Goal: Use online tool/utility: Utilize a website feature to perform a specific function

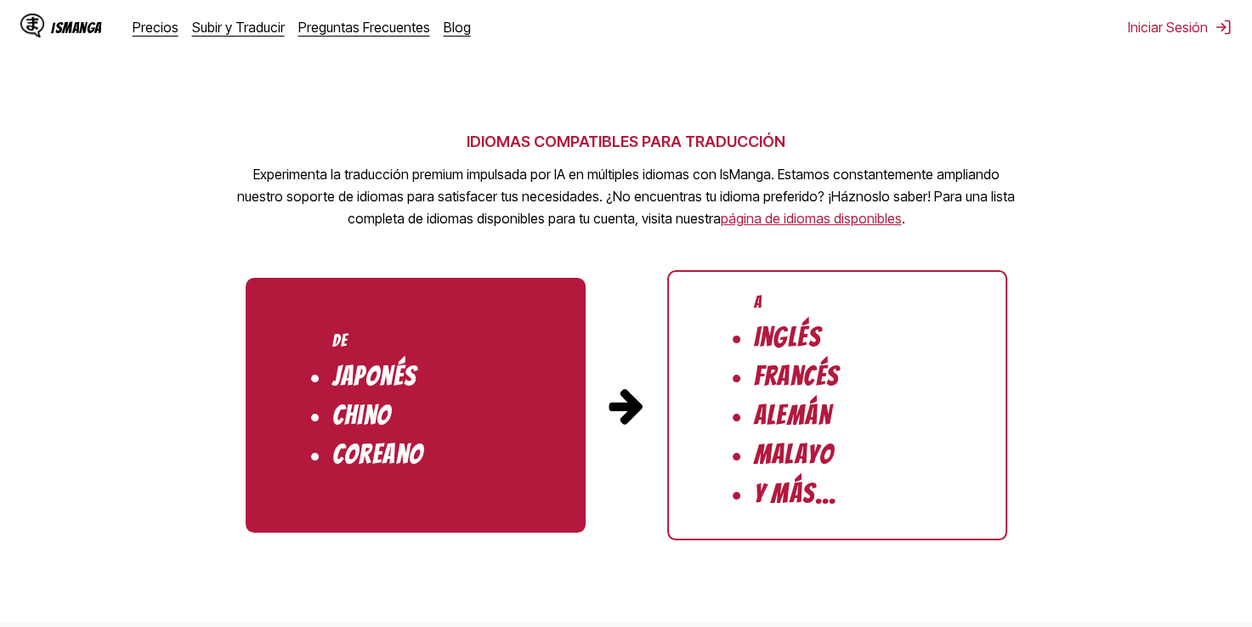
scroll to position [1674, 0]
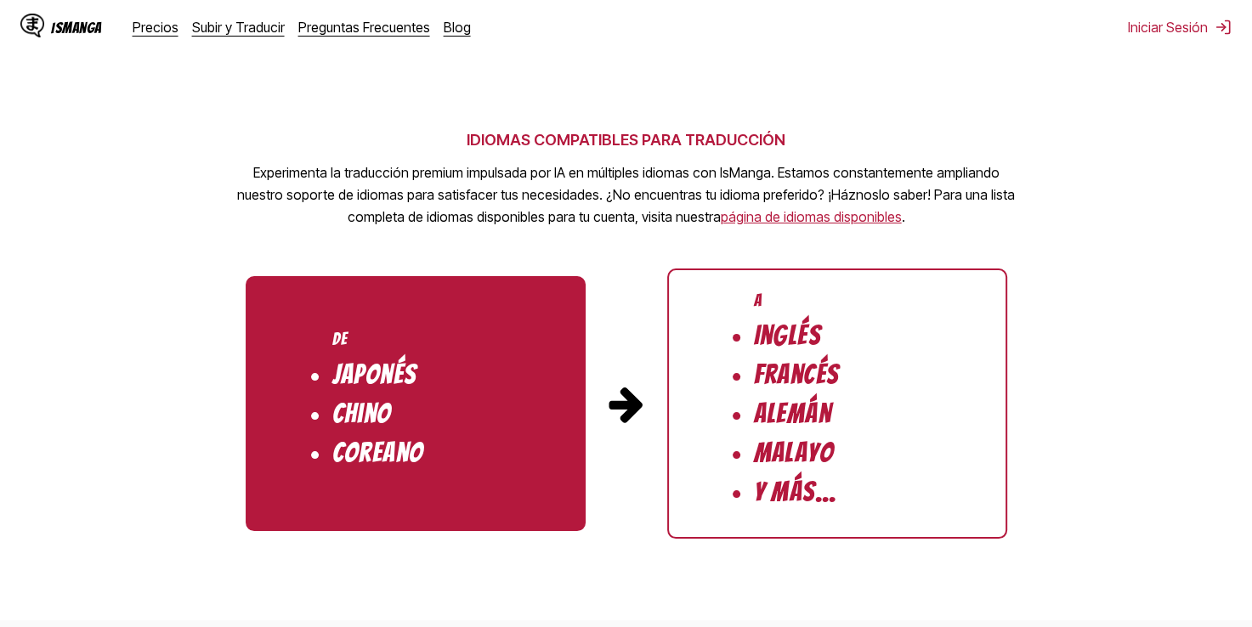
click at [793, 498] on li "Y más..." at bounding box center [795, 492] width 83 height 29
click at [1054, 444] on section "IDIOMAS COMPATIBLES PARA TRADUCCIÓN Experimenta la traducción premium impulsada…" at bounding box center [626, 329] width 1252 height 584
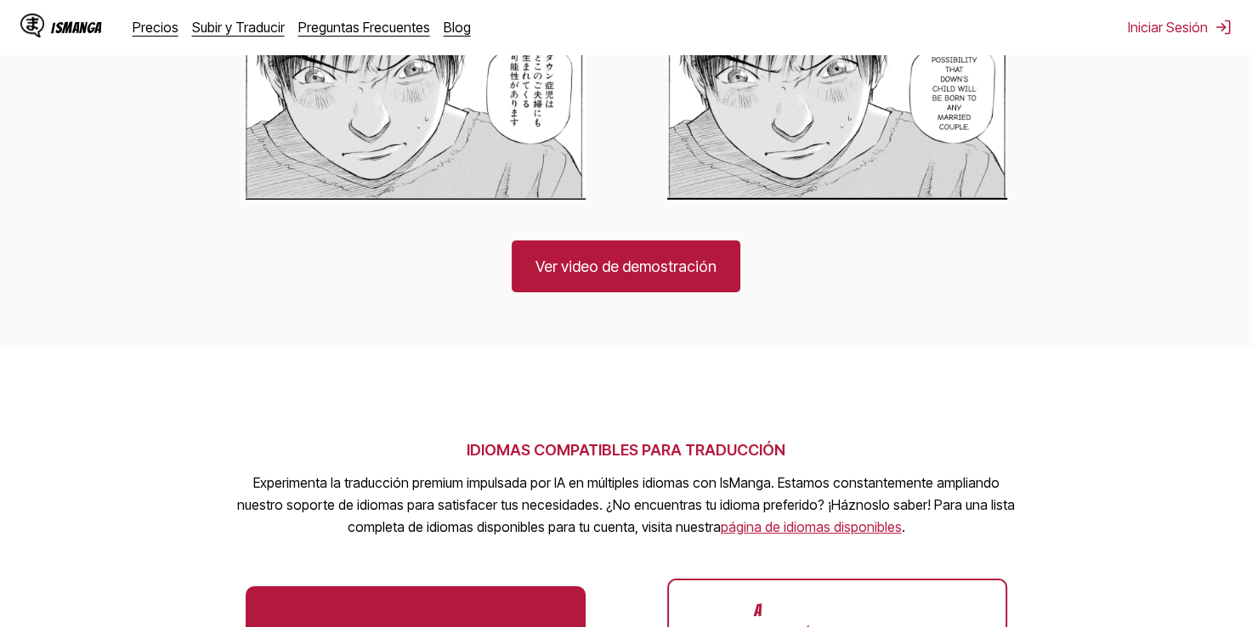
scroll to position [1356, 0]
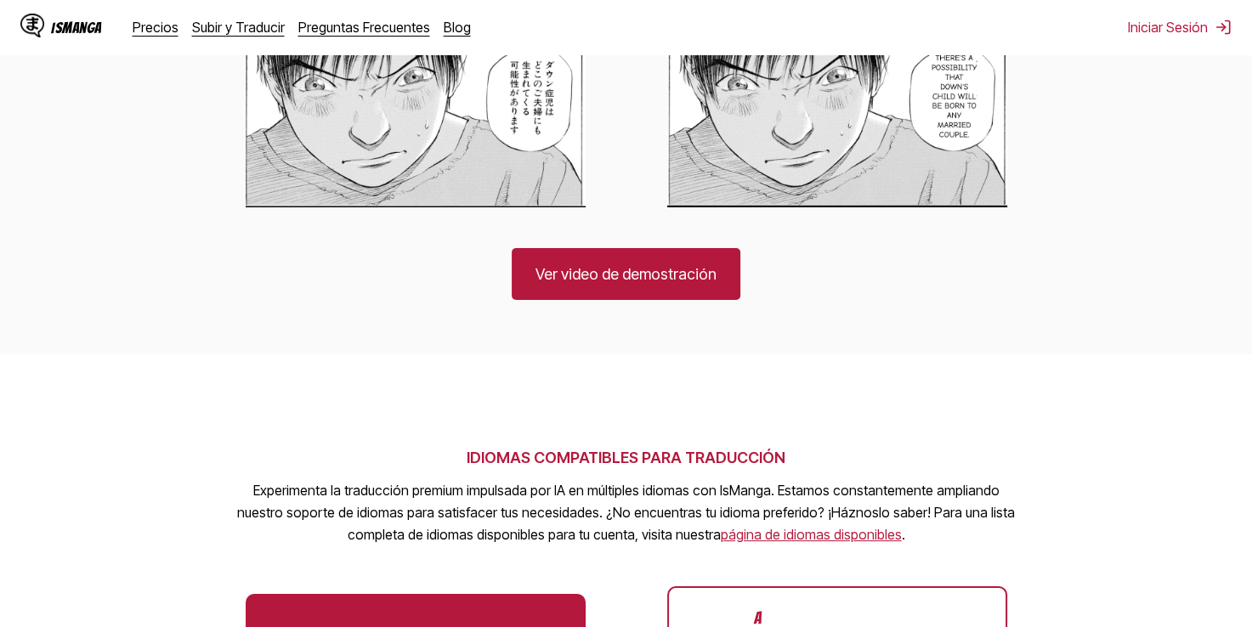
click at [826, 542] on link "página de idiomas disponibles" at bounding box center [811, 534] width 181 height 17
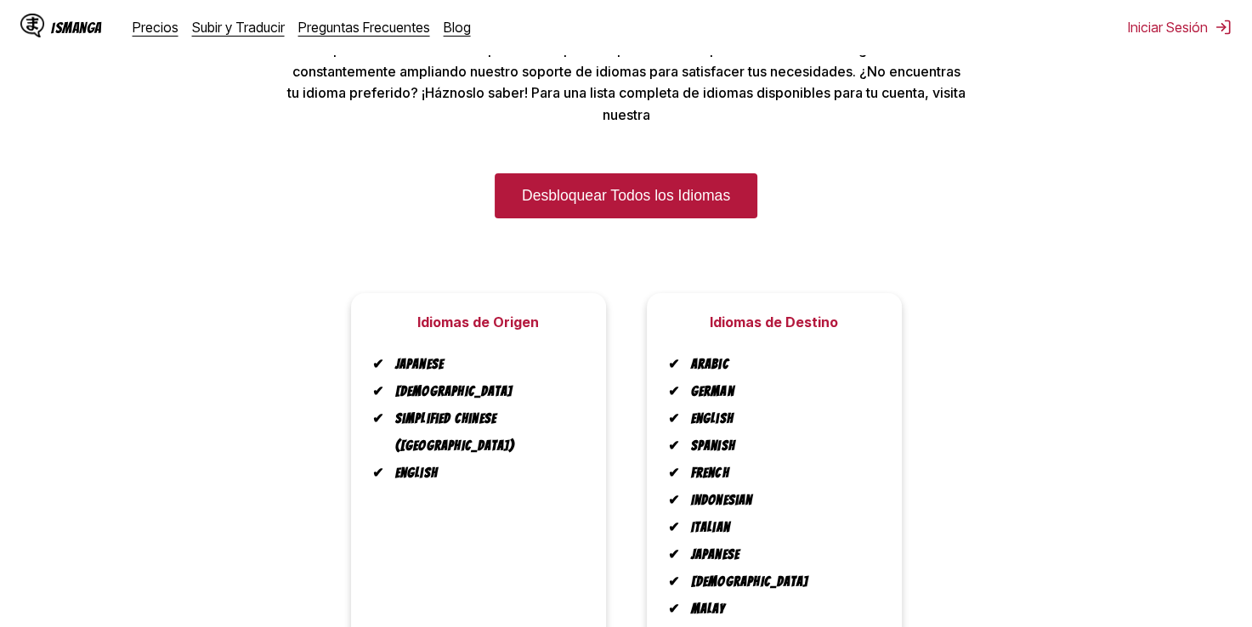
scroll to position [127, 0]
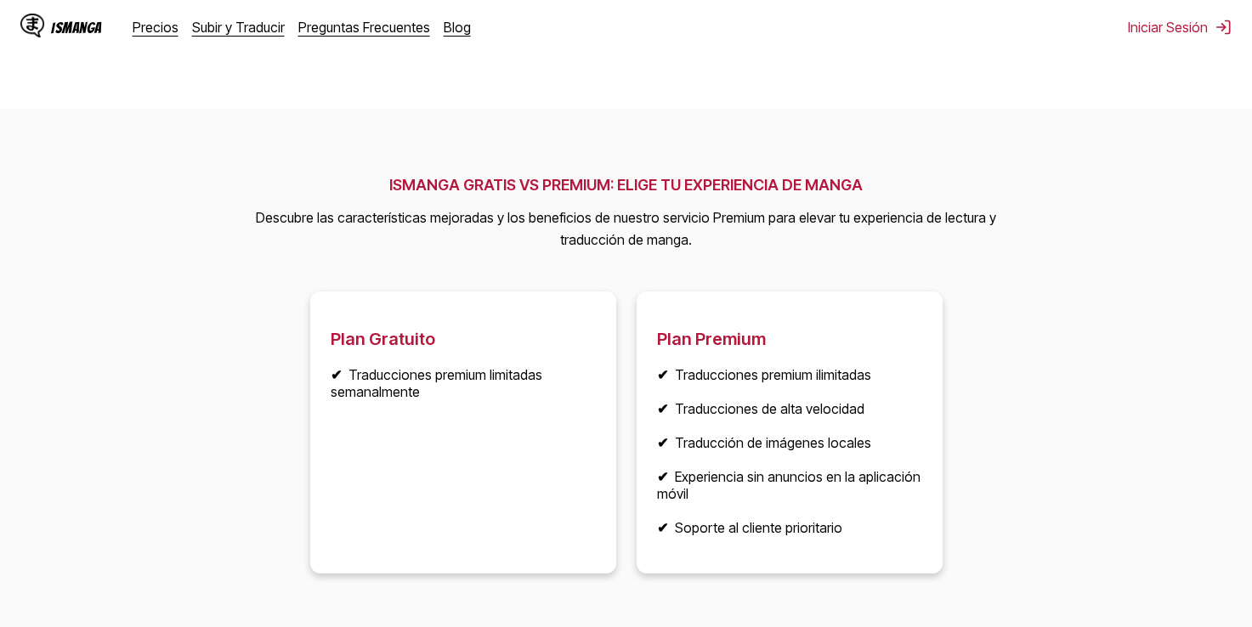
scroll to position [2185, 0]
click at [468, 464] on article "Plan Gratuito ✔ Traducciones premium limitadas semanalmente" at bounding box center [463, 433] width 306 height 282
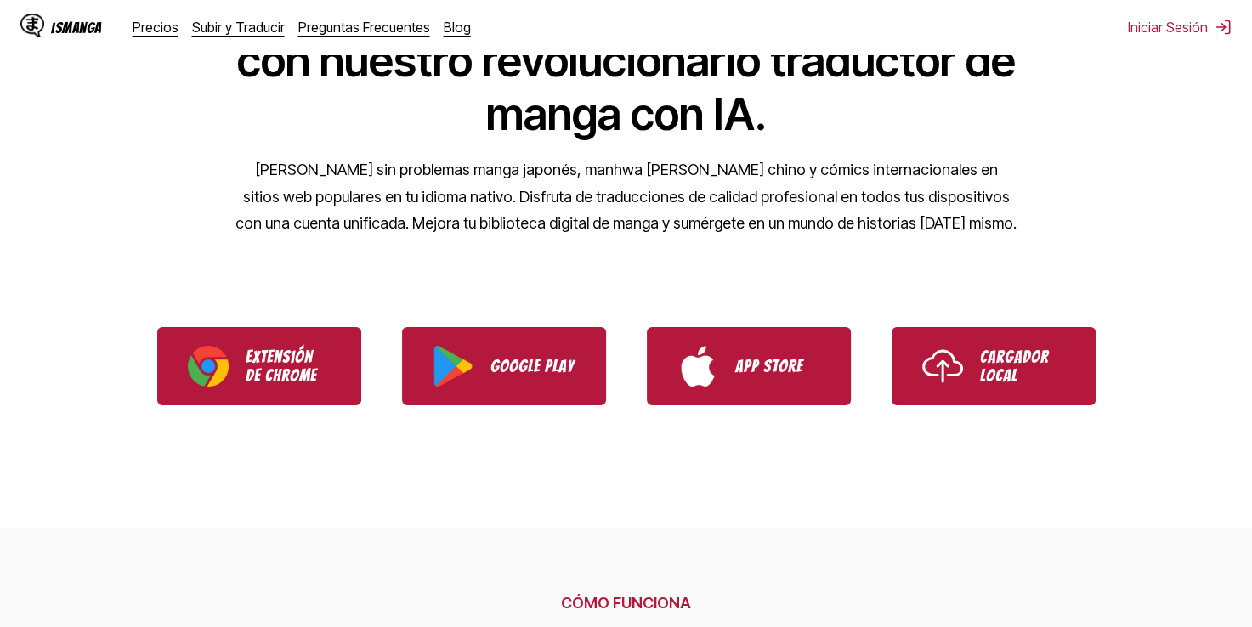
scroll to position [238, 0]
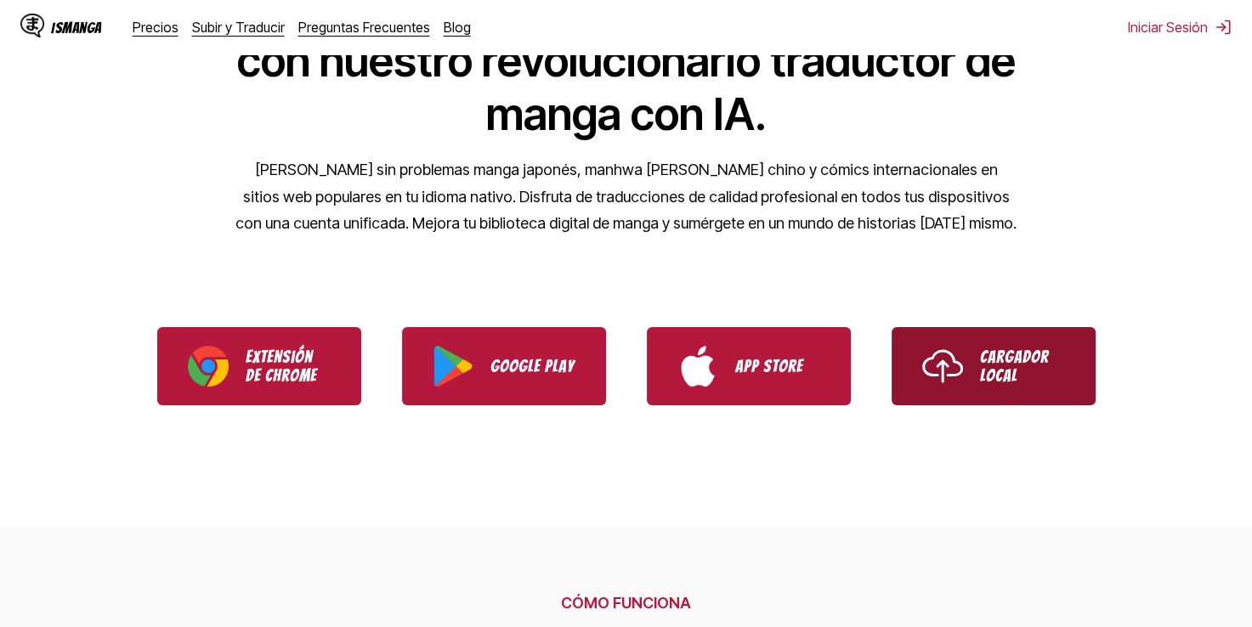
click at [1081, 368] on link "Cargador Local" at bounding box center [993, 366] width 204 height 78
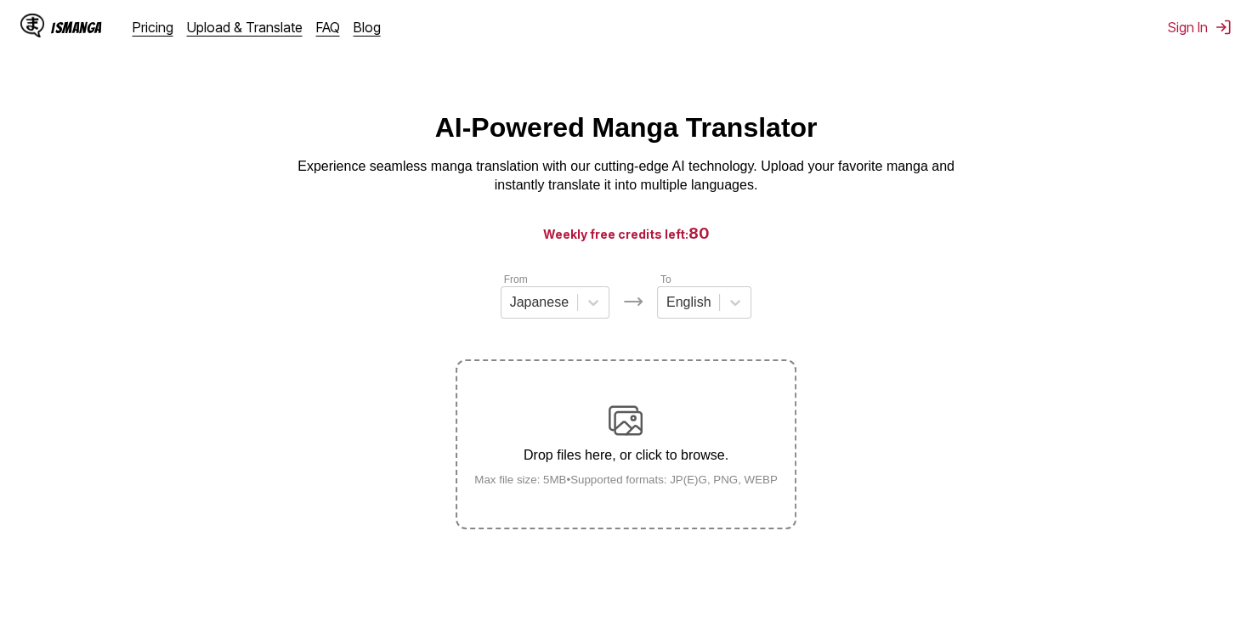
click at [708, 439] on div "Drop files here, or click to browse. Max file size: 5MB • Supported formats: JP…" at bounding box center [626, 445] width 331 height 82
click at [0, 0] on input "Drop files here, or click to browse. Max file size: 5MB • Supported formats: JP…" at bounding box center [0, 0] width 0 height 0
